Goal: Information Seeking & Learning: Learn about a topic

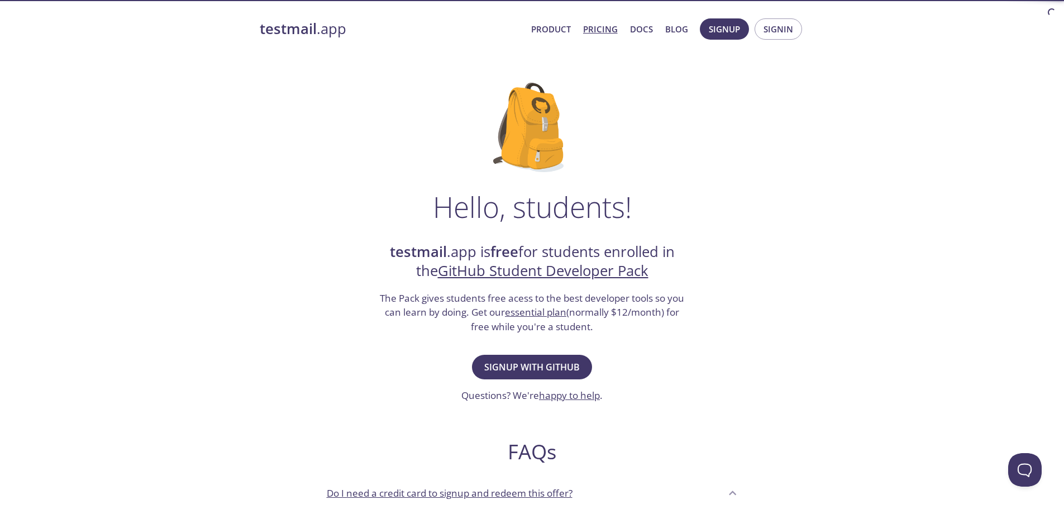
click at [607, 23] on link "Pricing" at bounding box center [600, 29] width 35 height 15
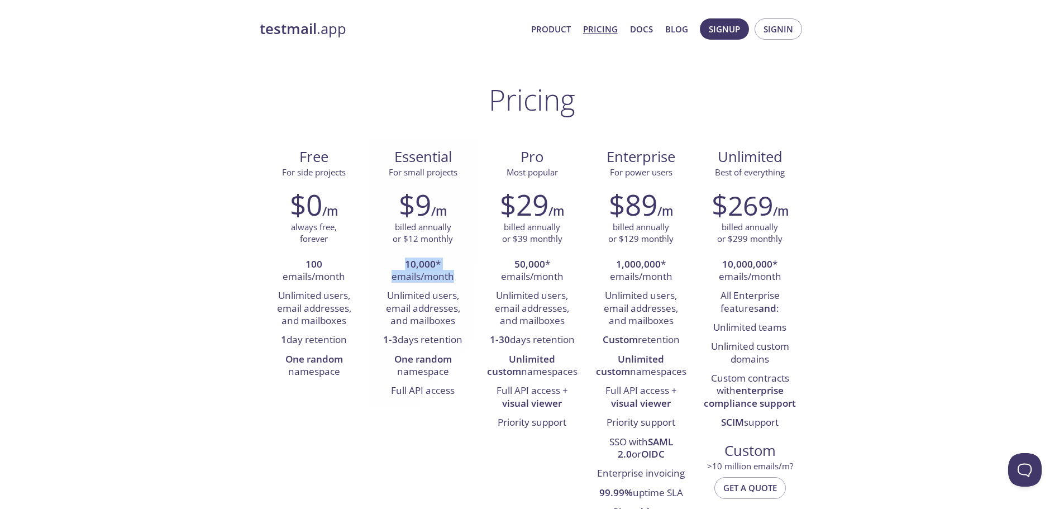
drag, startPoint x: 405, startPoint y: 265, endPoint x: 452, endPoint y: 288, distance: 52.2
click at [451, 278] on li "10,000 * emails/month" at bounding box center [423, 271] width 92 height 32
drag, startPoint x: 463, startPoint y: 291, endPoint x: 378, endPoint y: 303, distance: 85.7
click at [378, 303] on li "Unlimited users, email addresses, and mailboxes" at bounding box center [423, 309] width 92 height 44
drag, startPoint x: 390, startPoint y: 321, endPoint x: 465, endPoint y: 318, distance: 74.9
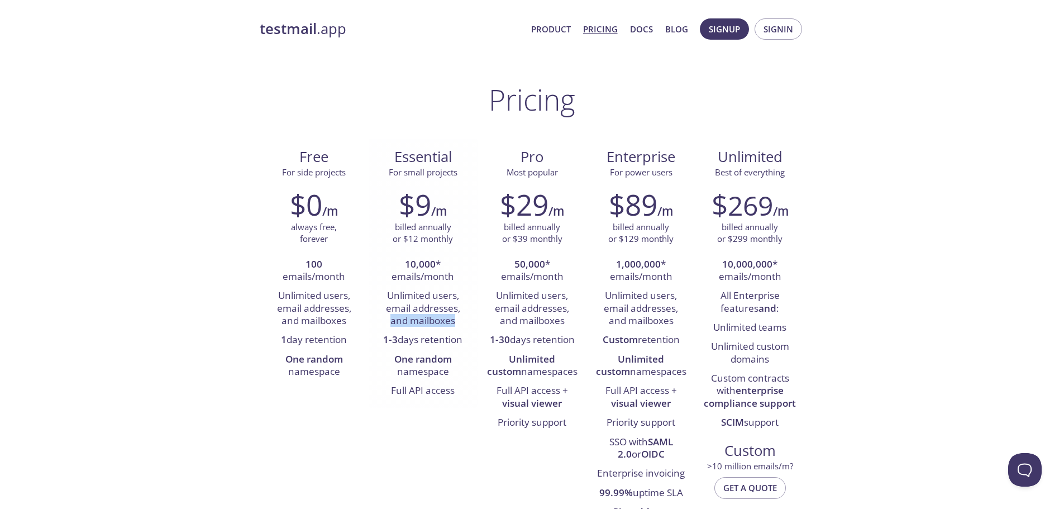
click at [465, 318] on li "Unlimited users, email addresses, and mailboxes" at bounding box center [423, 309] width 92 height 44
drag, startPoint x: 394, startPoint y: 360, endPoint x: 427, endPoint y: 384, distance: 40.5
click at [452, 376] on li "One random namespace" at bounding box center [423, 366] width 92 height 32
drag, startPoint x: 392, startPoint y: 390, endPoint x: 456, endPoint y: 392, distance: 64.3
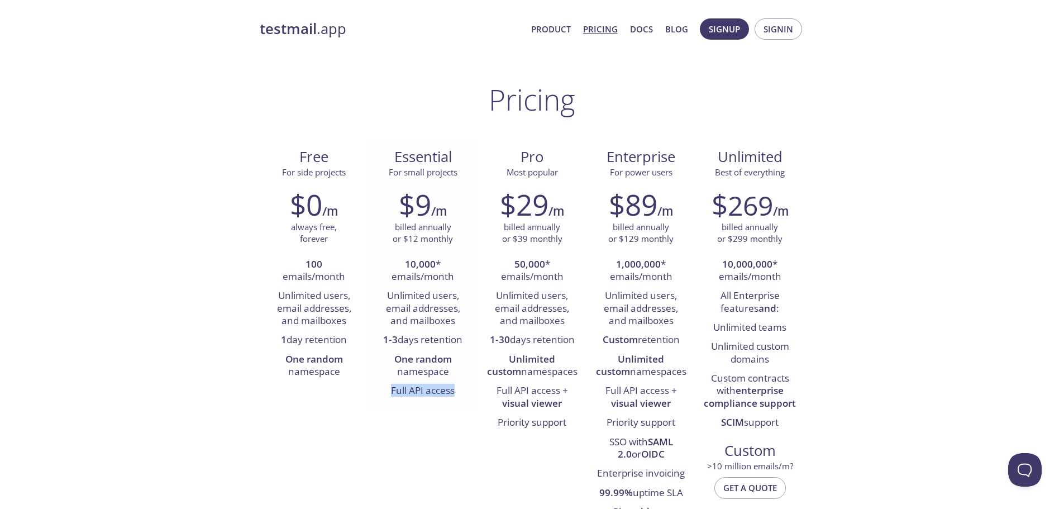
click at [456, 392] on li "Full API access" at bounding box center [423, 391] width 92 height 19
click at [325, 29] on link "testmail .app" at bounding box center [391, 29] width 263 height 19
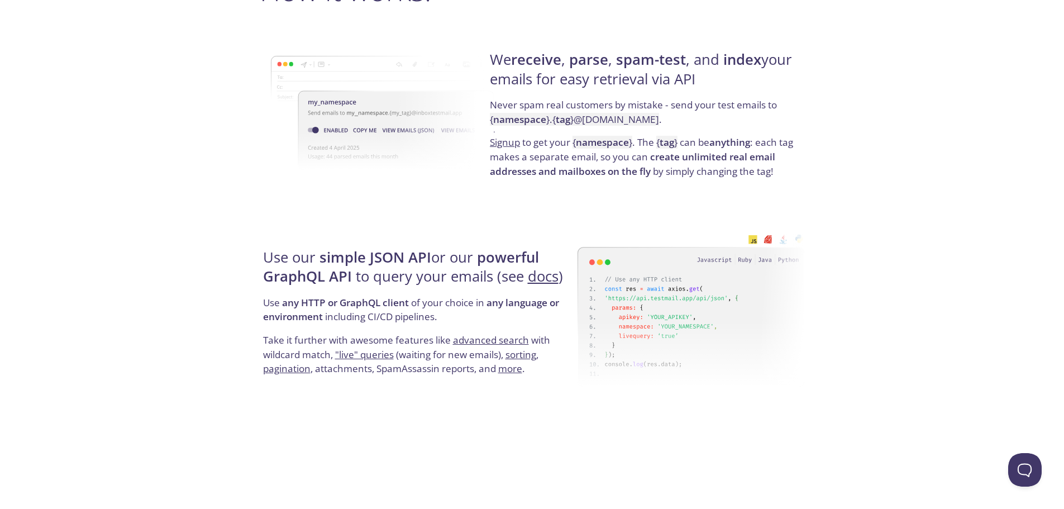
scroll to position [894, 0]
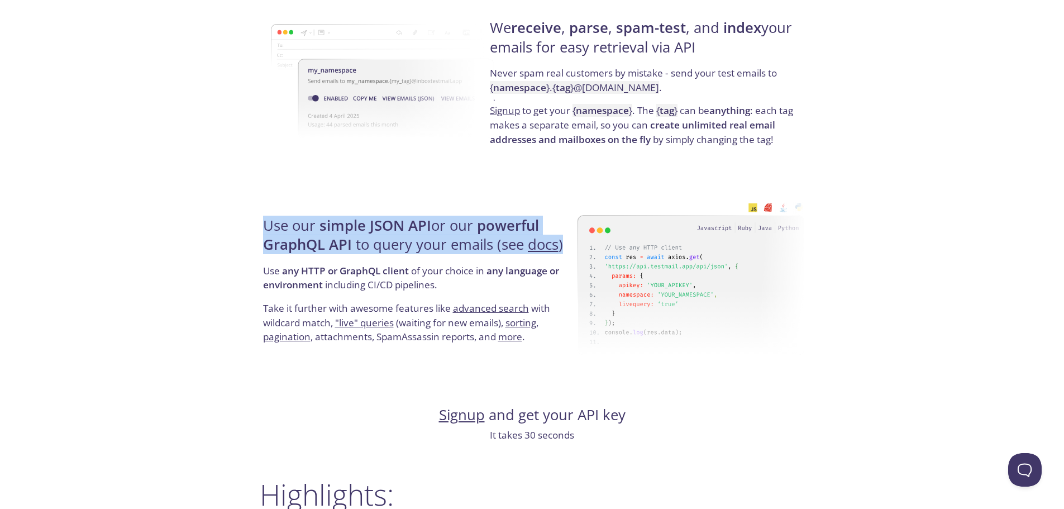
drag, startPoint x: 258, startPoint y: 223, endPoint x: 573, endPoint y: 255, distance: 316.1
click at [573, 255] on div "testmail .app Product Pricing Docs Blog Signup Signin Simple email testing Nev …" at bounding box center [532, 430] width 572 height 2627
click at [573, 255] on h4 "Use our simple JSON API or our powerful GraphQL API to query your emails (see d…" at bounding box center [418, 239] width 311 height 47
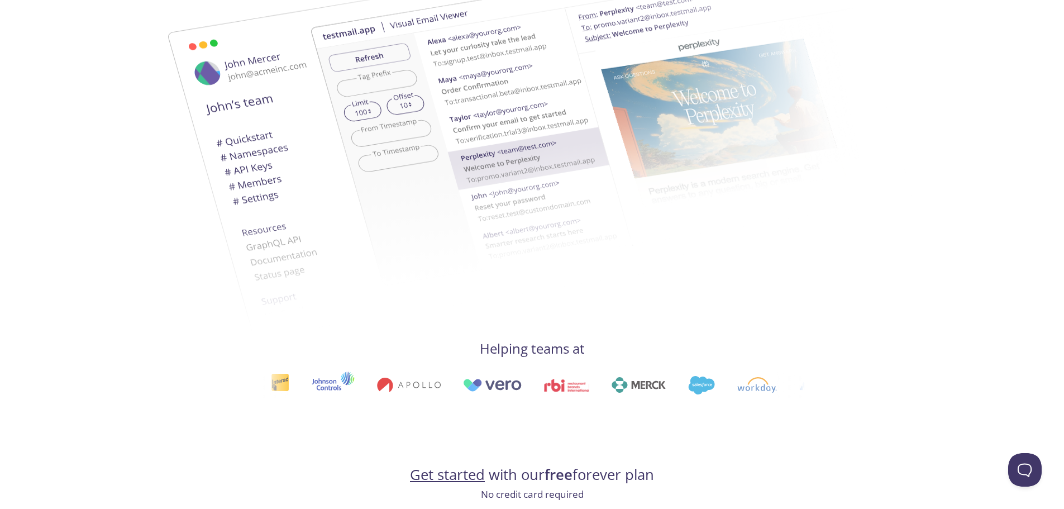
scroll to position [0, 0]
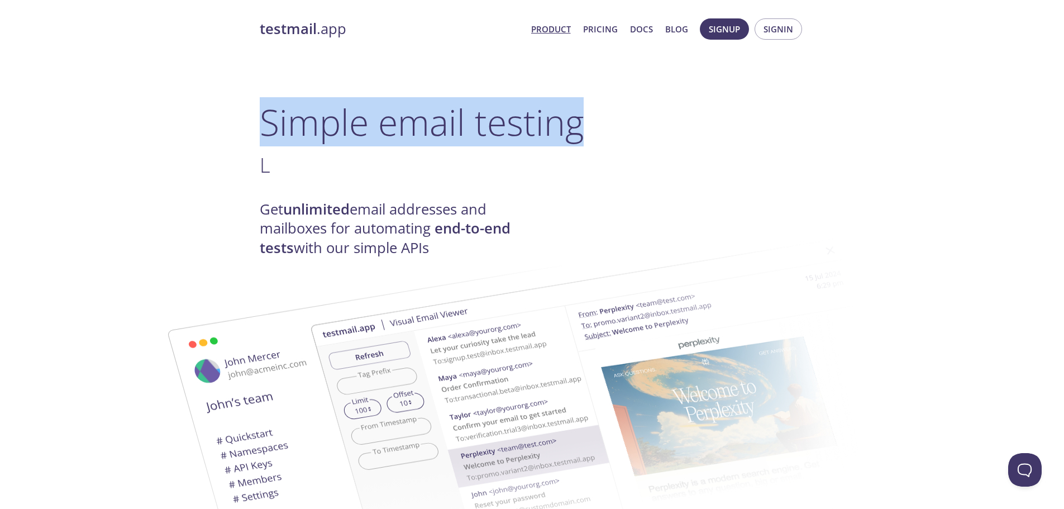
drag, startPoint x: 260, startPoint y: 121, endPoint x: 614, endPoint y: 121, distance: 353.6
click at [614, 121] on h1 "Simple email testing" at bounding box center [532, 122] width 545 height 43
